Goal: Navigation & Orientation: Find specific page/section

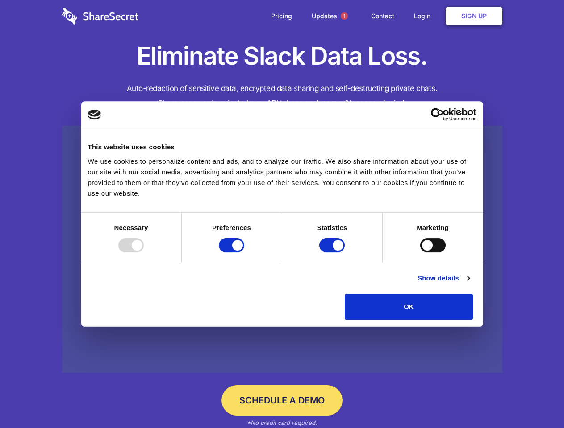
click at [144, 253] on div at bounding box center [130, 245] width 25 height 14
click at [244, 253] on input "Preferences" at bounding box center [231, 245] width 25 height 14
checkbox input "false"
click at [333, 253] on input "Statistics" at bounding box center [331, 245] width 25 height 14
checkbox input "false"
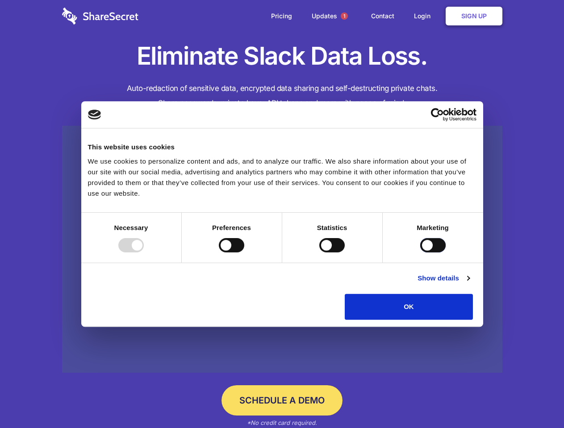
click at [420, 253] on input "Marketing" at bounding box center [432, 245] width 25 height 14
checkbox input "true"
click at [469, 284] on link "Show details" at bounding box center [443, 278] width 52 height 11
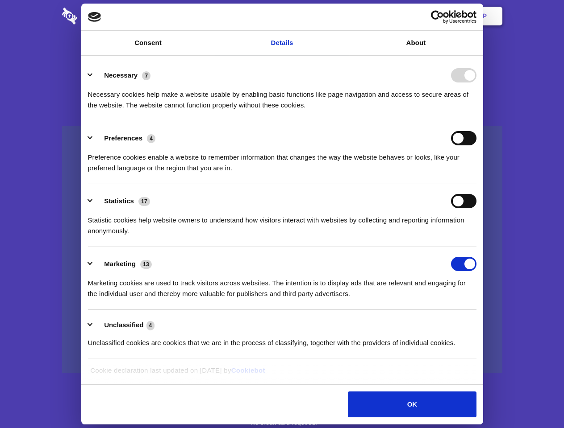
click at [476, 121] on li "Necessary 7 Necessary cookies help make a website usable by enabling basic func…" at bounding box center [282, 89] width 388 height 63
click at [344, 16] on span "1" at bounding box center [343, 15] width 7 height 7
